Goal: Task Accomplishment & Management: Manage account settings

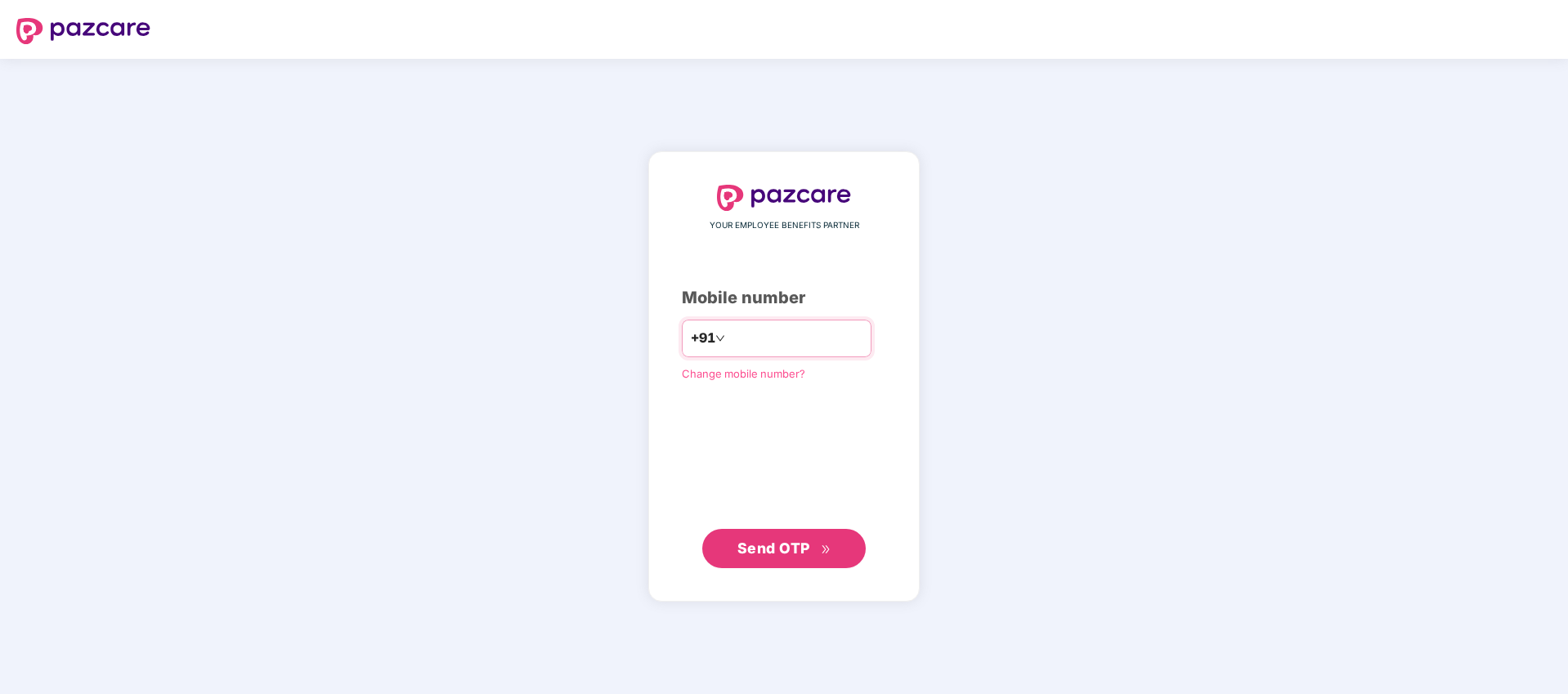
click at [757, 338] on input "number" at bounding box center [795, 339] width 134 height 26
type input "**********"
click at [784, 552] on span "Send OTP" at bounding box center [774, 548] width 73 height 17
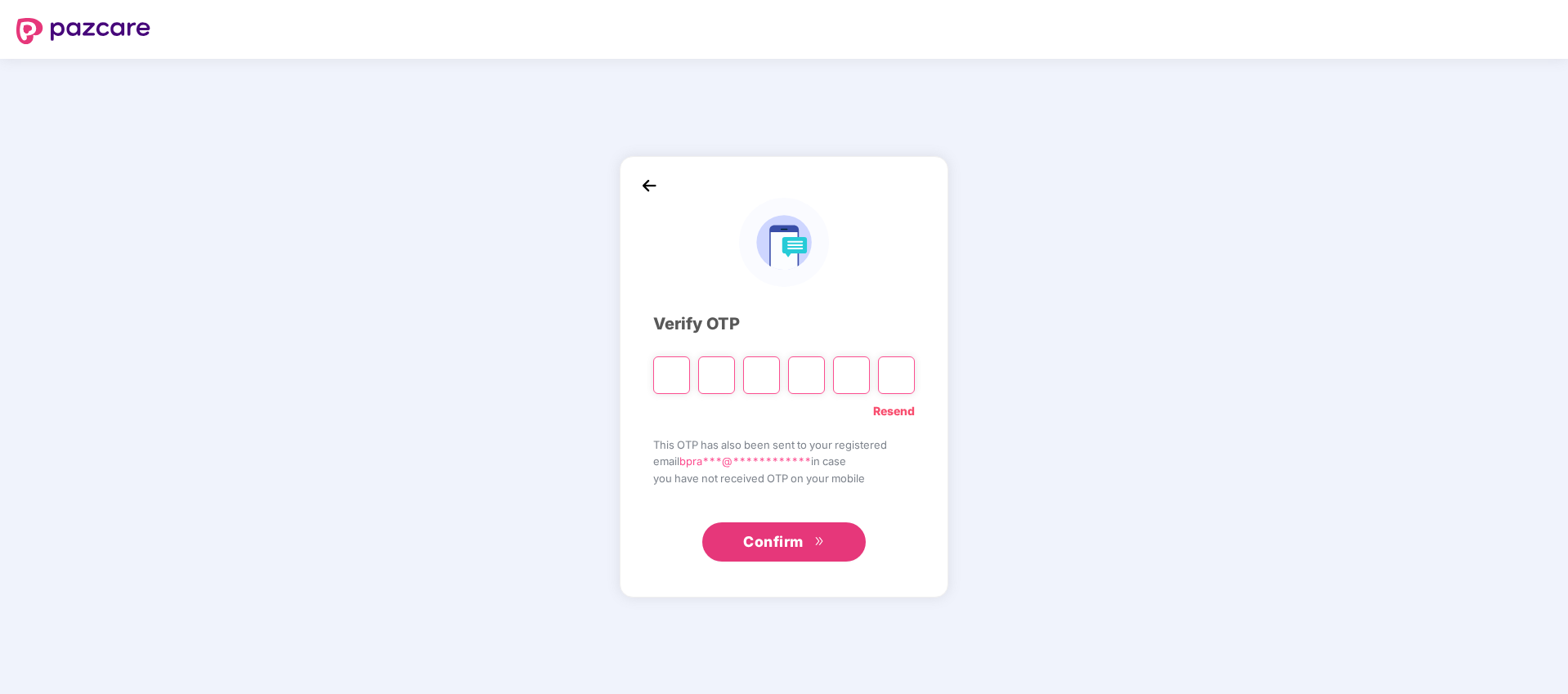
type input "*"
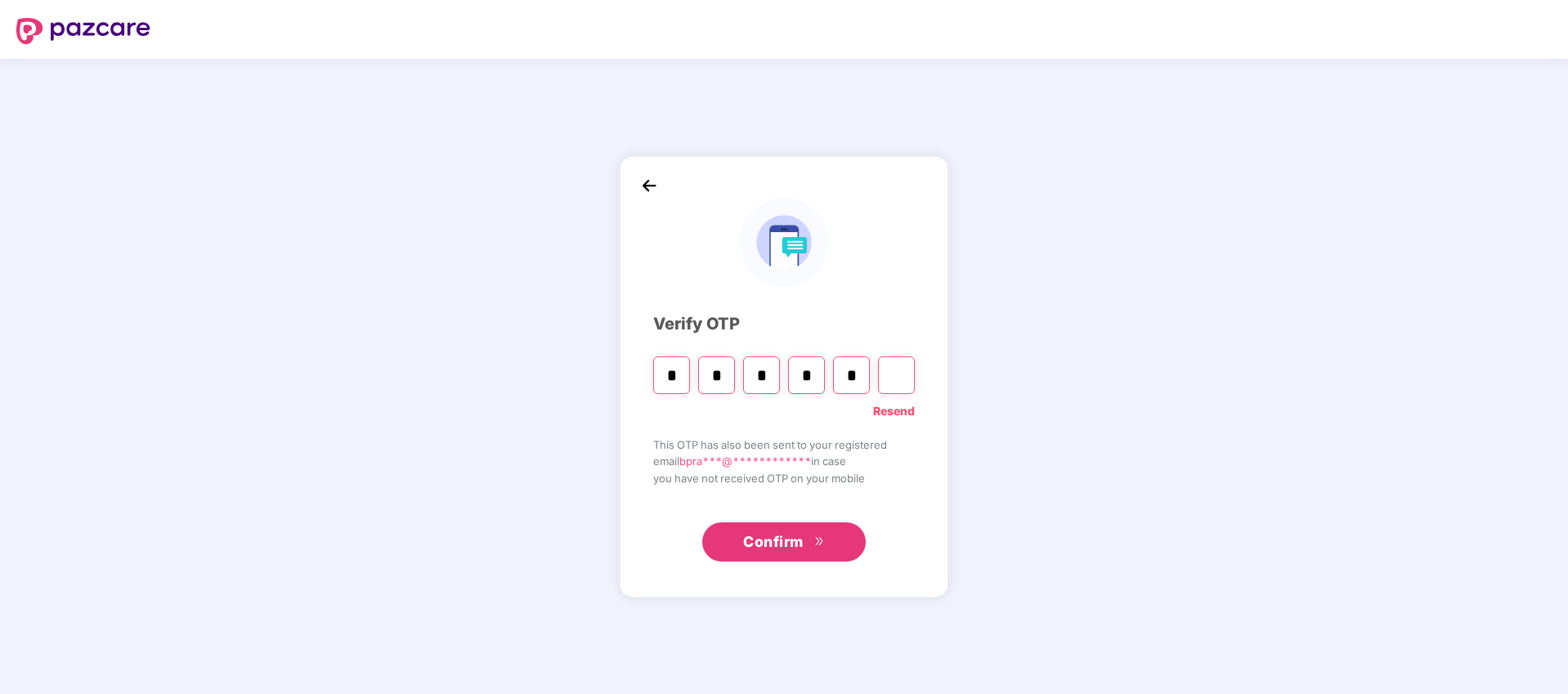
type input "*"
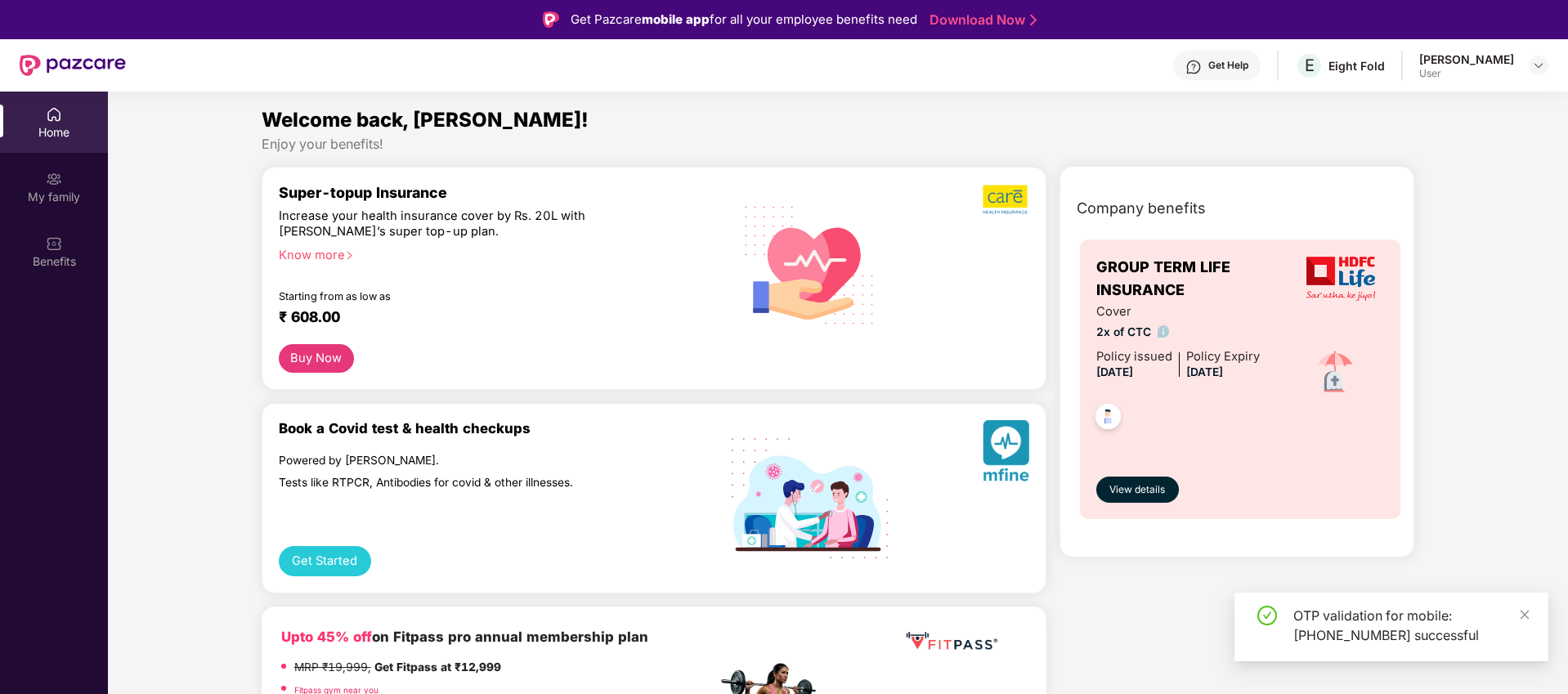
drag, startPoint x: 242, startPoint y: 242, endPoint x: 141, endPoint y: 279, distance: 107.6
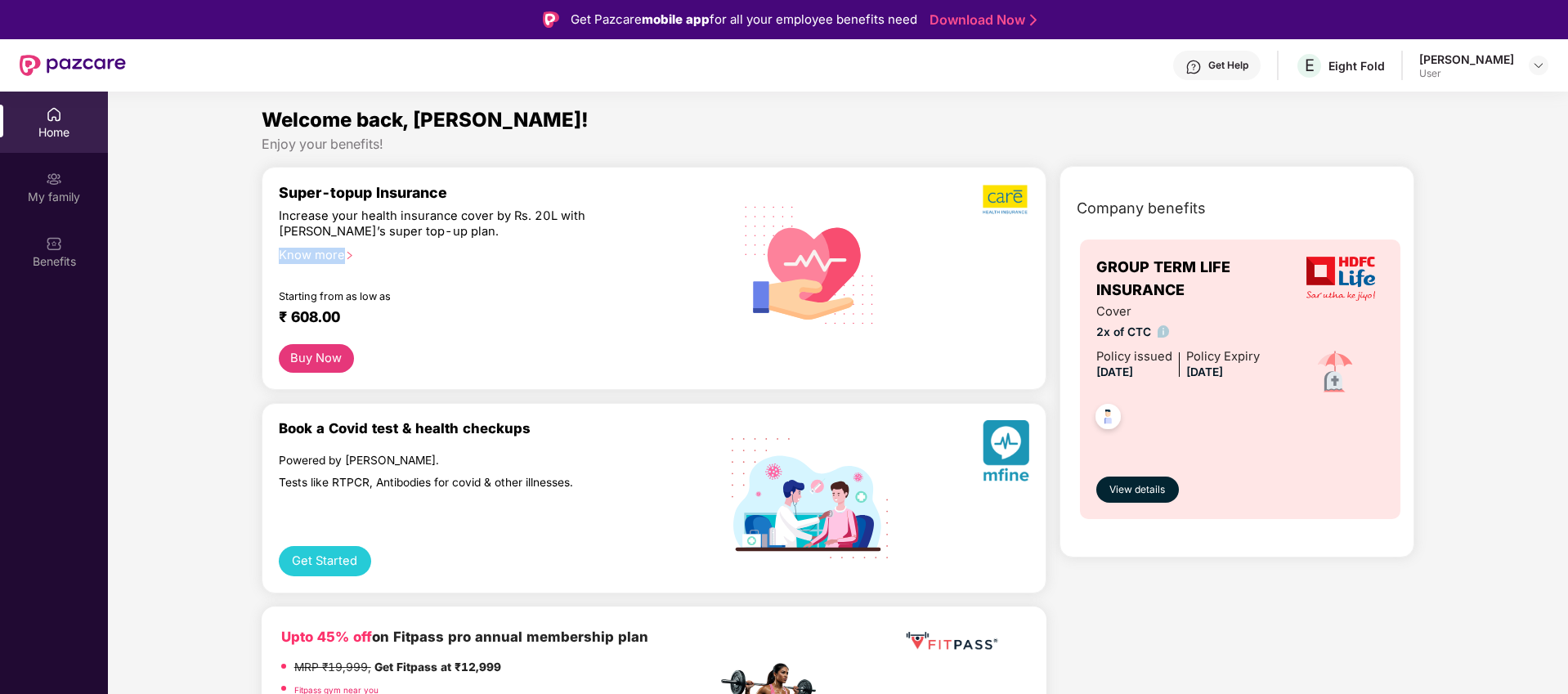
click at [49, 192] on div "My family" at bounding box center [54, 197] width 108 height 16
